Goal: Task Accomplishment & Management: Use online tool/utility

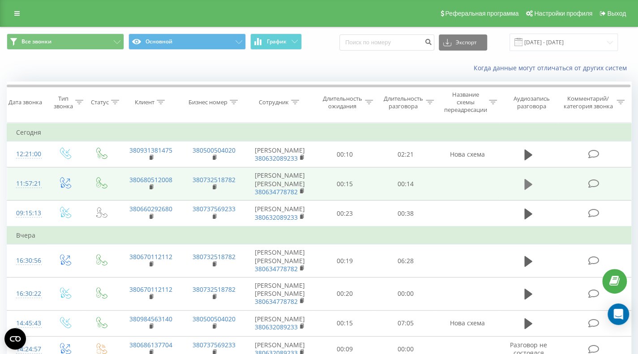
click at [530, 188] on icon at bounding box center [528, 184] width 8 height 11
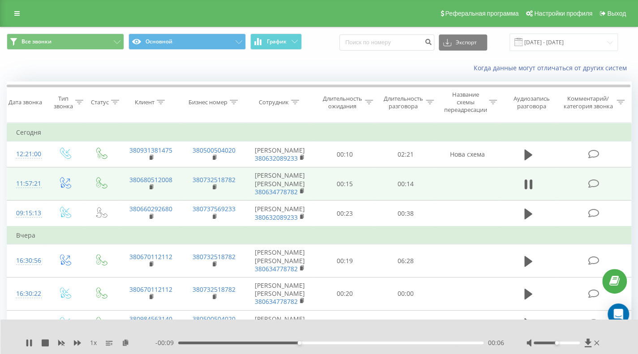
click at [438, 333] on div at bounding box center [313, 331] width 461 height 10
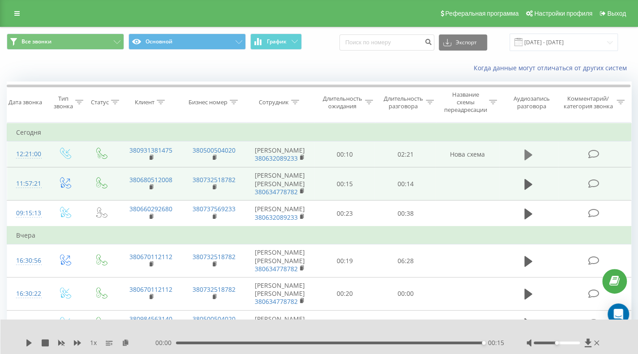
click at [524, 157] on icon at bounding box center [528, 155] width 8 height 11
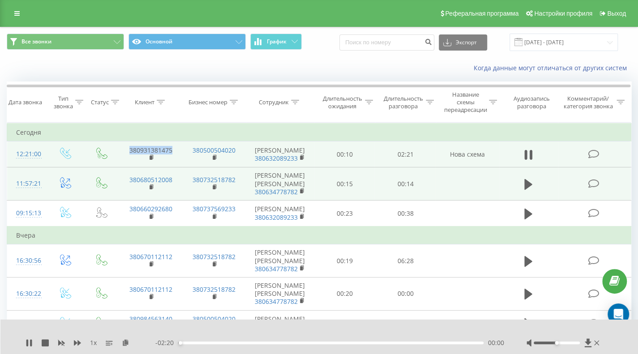
drag, startPoint x: 175, startPoint y: 154, endPoint x: 130, endPoint y: 152, distance: 44.8
click at [130, 152] on td "380931381475" at bounding box center [151, 154] width 64 height 26
click at [125, 152] on td "380931381475" at bounding box center [151, 154] width 64 height 26
drag, startPoint x: 125, startPoint y: 152, endPoint x: 175, endPoint y: 152, distance: 49.2
click at [175, 152] on td "380931381475" at bounding box center [151, 154] width 64 height 26
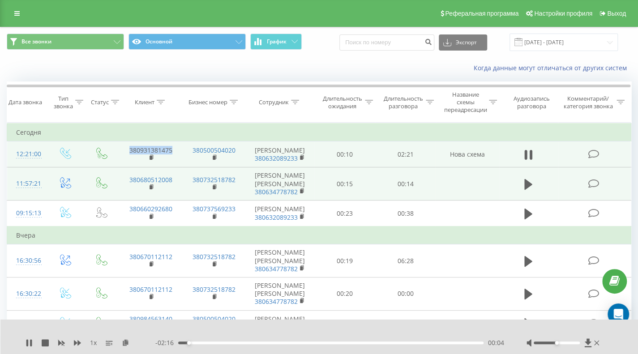
copy link "380931381475"
